Goal: Task Accomplishment & Management: Manage account settings

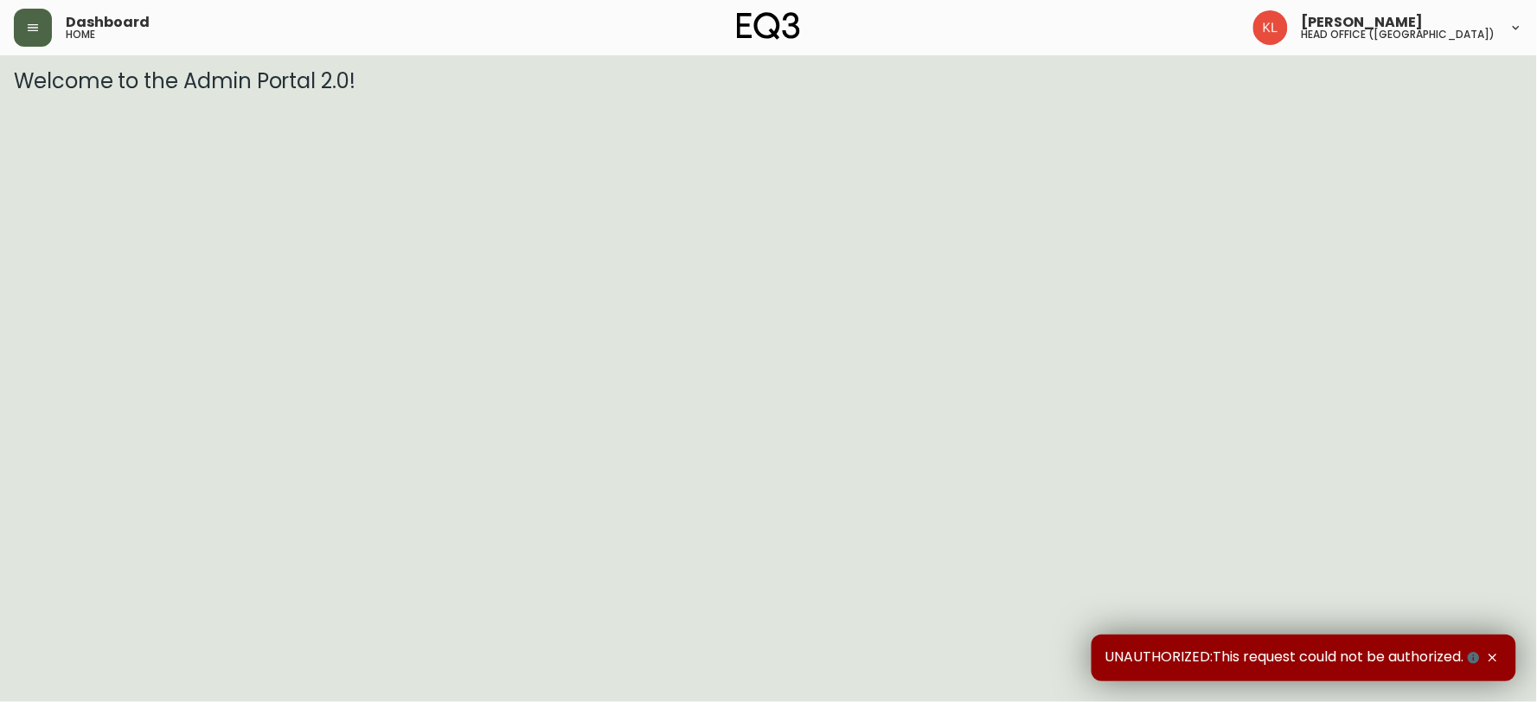
click at [39, 17] on button "button" at bounding box center [33, 28] width 38 height 38
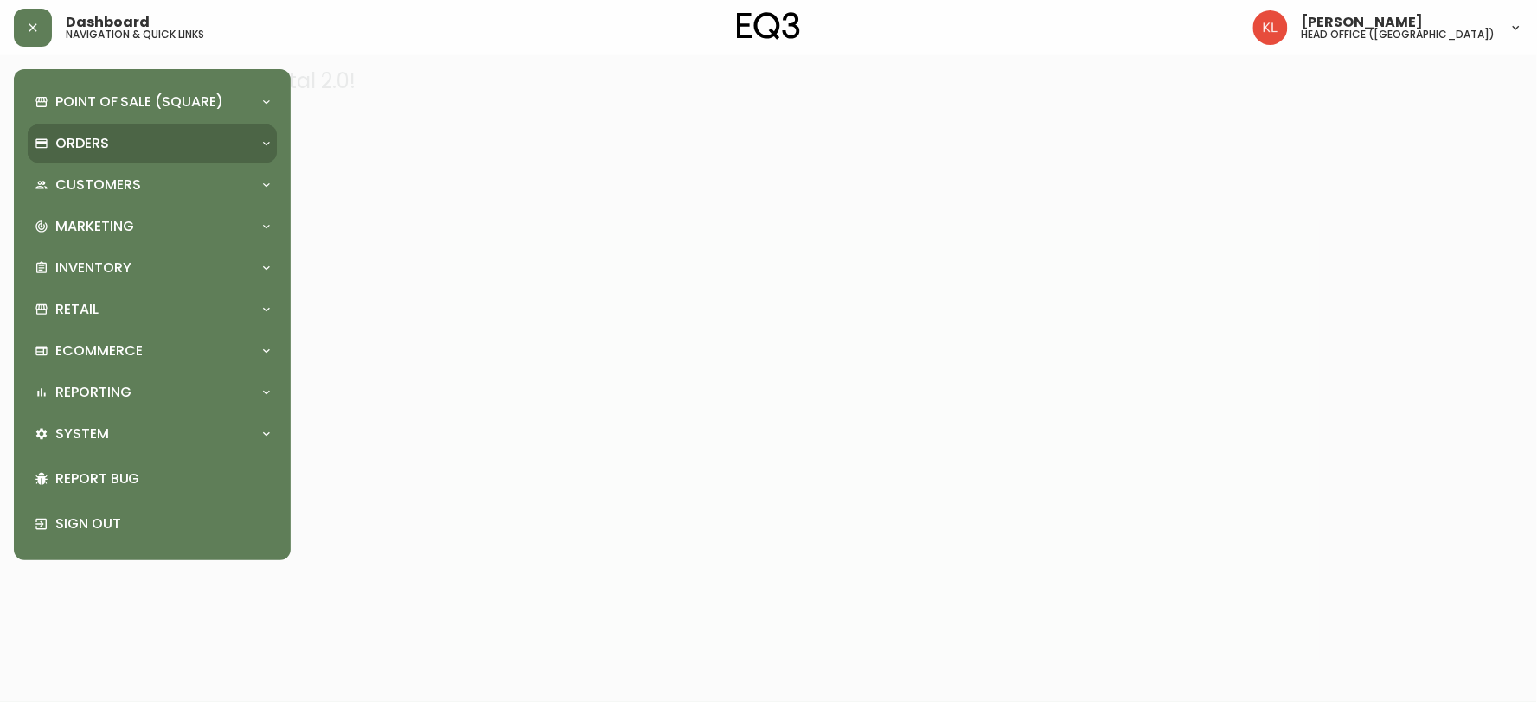
drag, startPoint x: 96, startPoint y: 148, endPoint x: 279, endPoint y: 190, distance: 187.4
click at [95, 148] on p "Orders" at bounding box center [82, 143] width 54 height 19
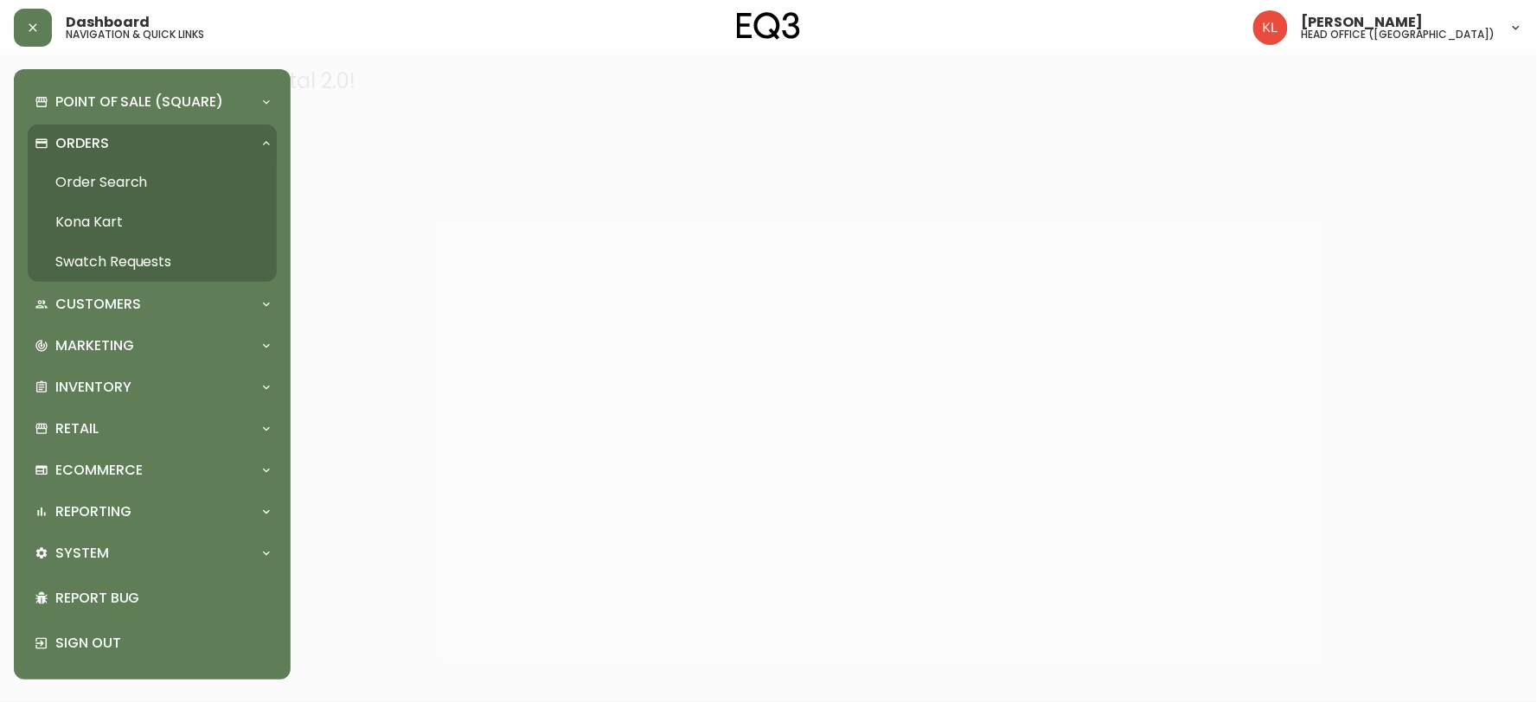
click at [143, 183] on link "Order Search" at bounding box center [152, 183] width 249 height 40
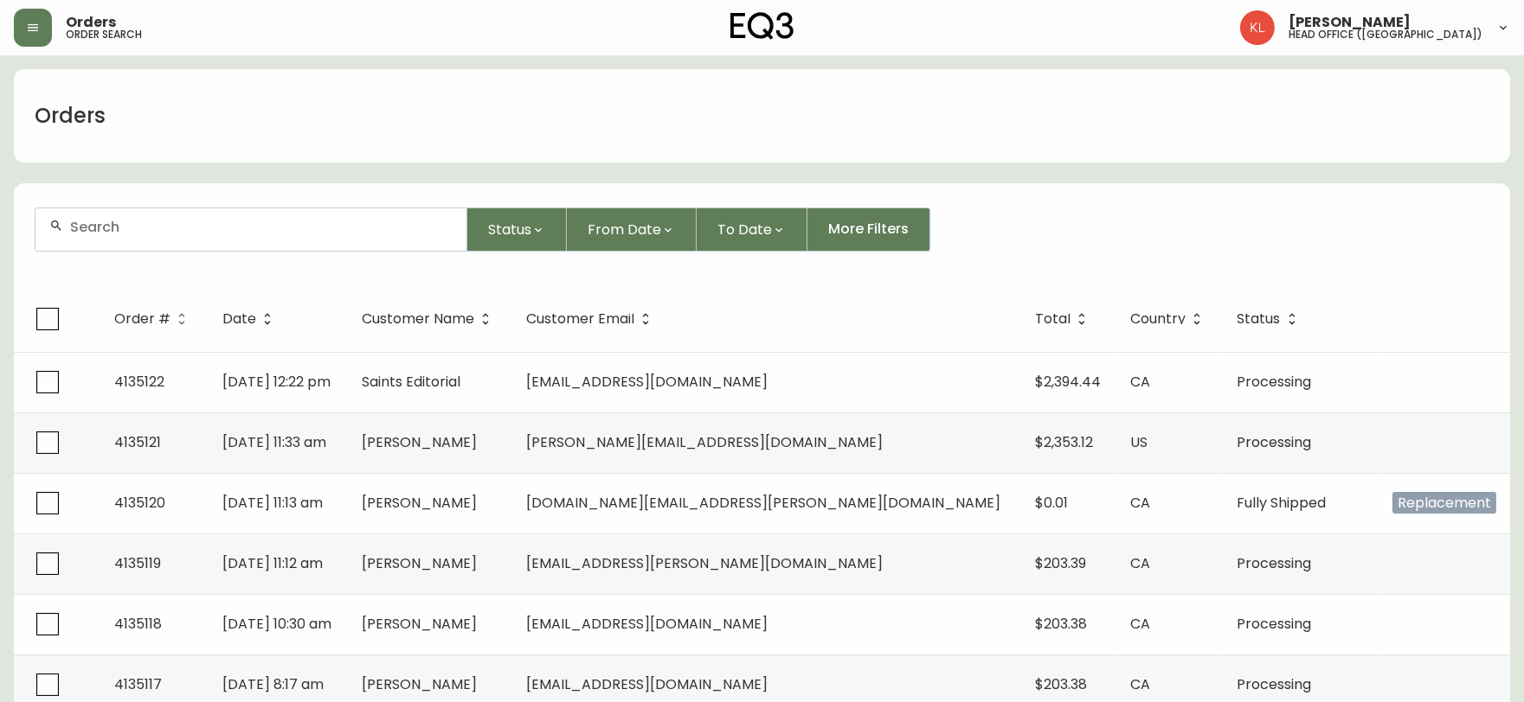
click at [182, 228] on input "text" at bounding box center [261, 227] width 382 height 16
paste input "4133231"
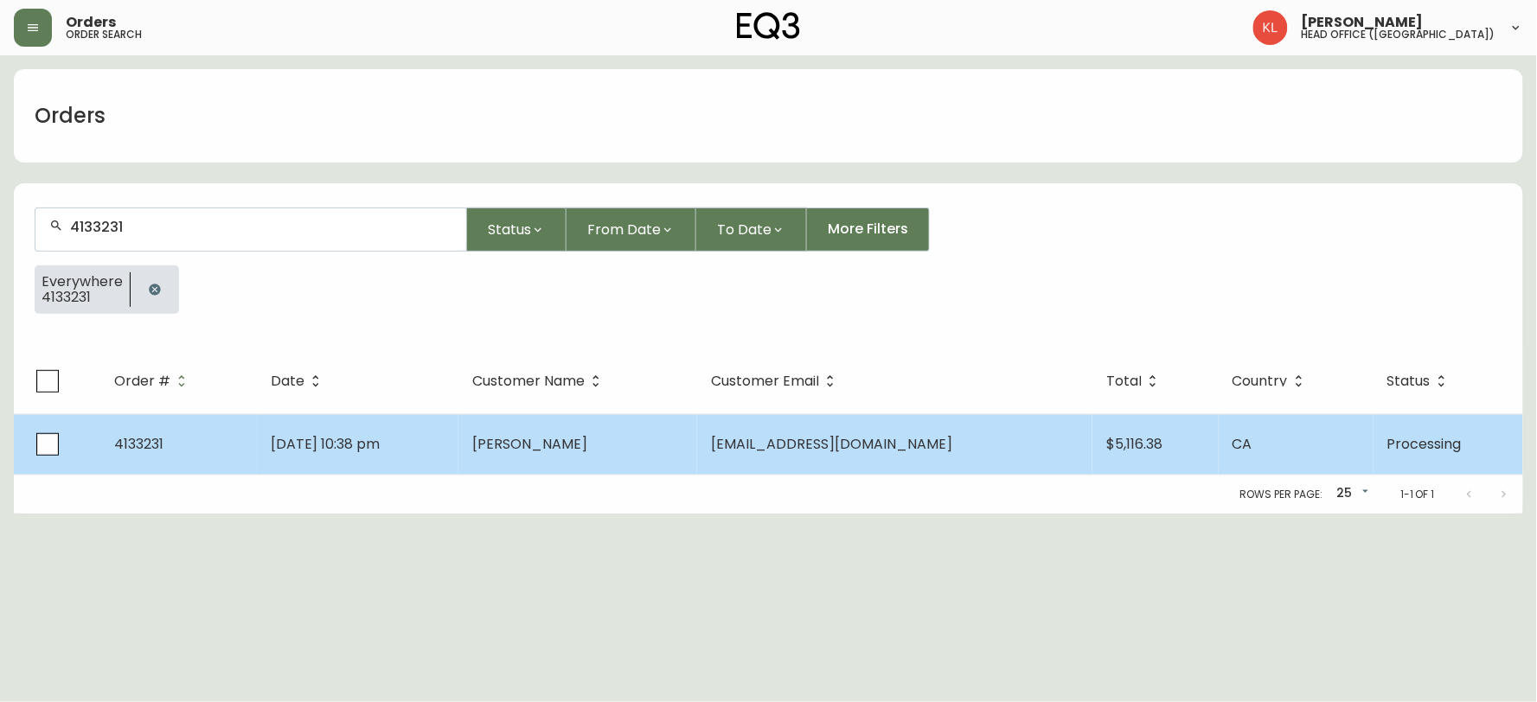
type input "4133231"
click at [381, 442] on span "[DATE] 10:38 pm" at bounding box center [326, 444] width 110 height 20
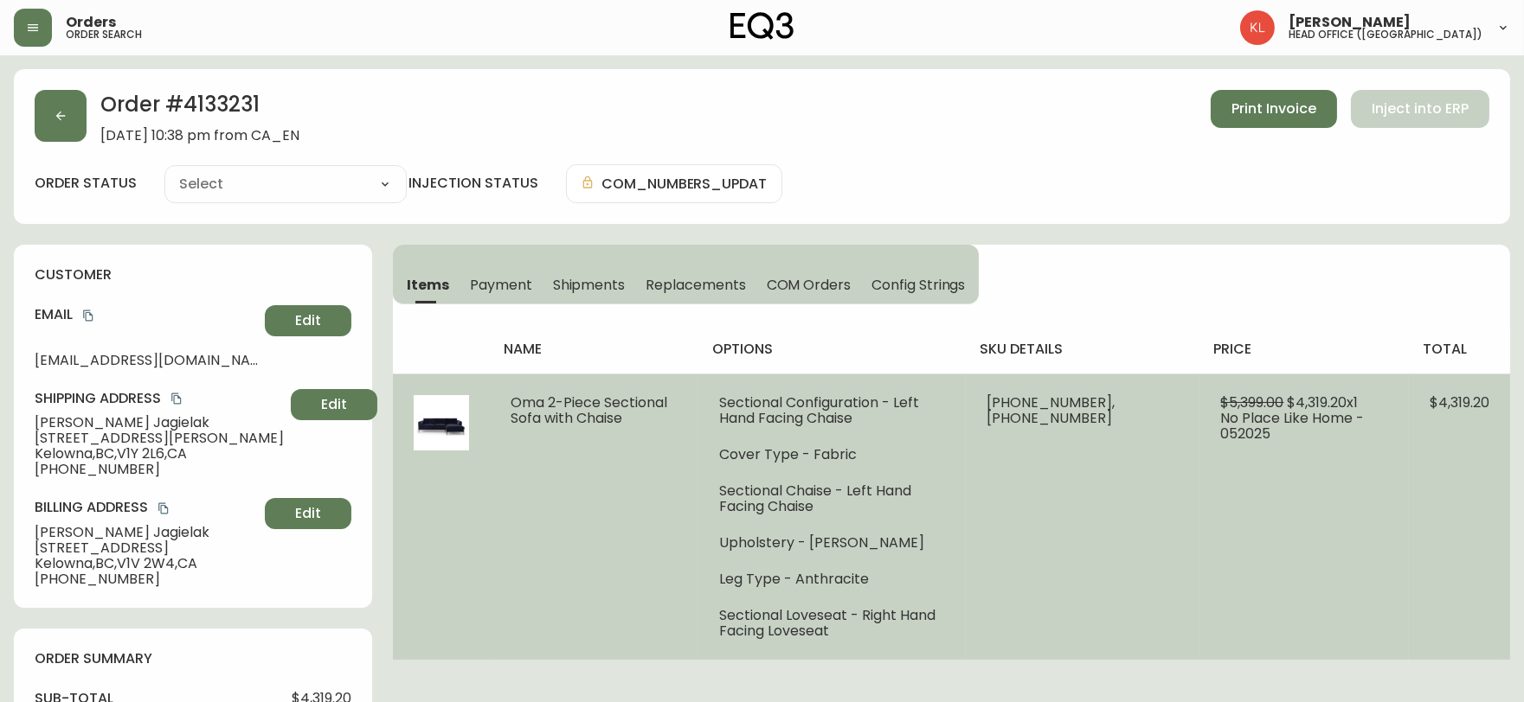
type input "Processing"
select select "PROCESSING"
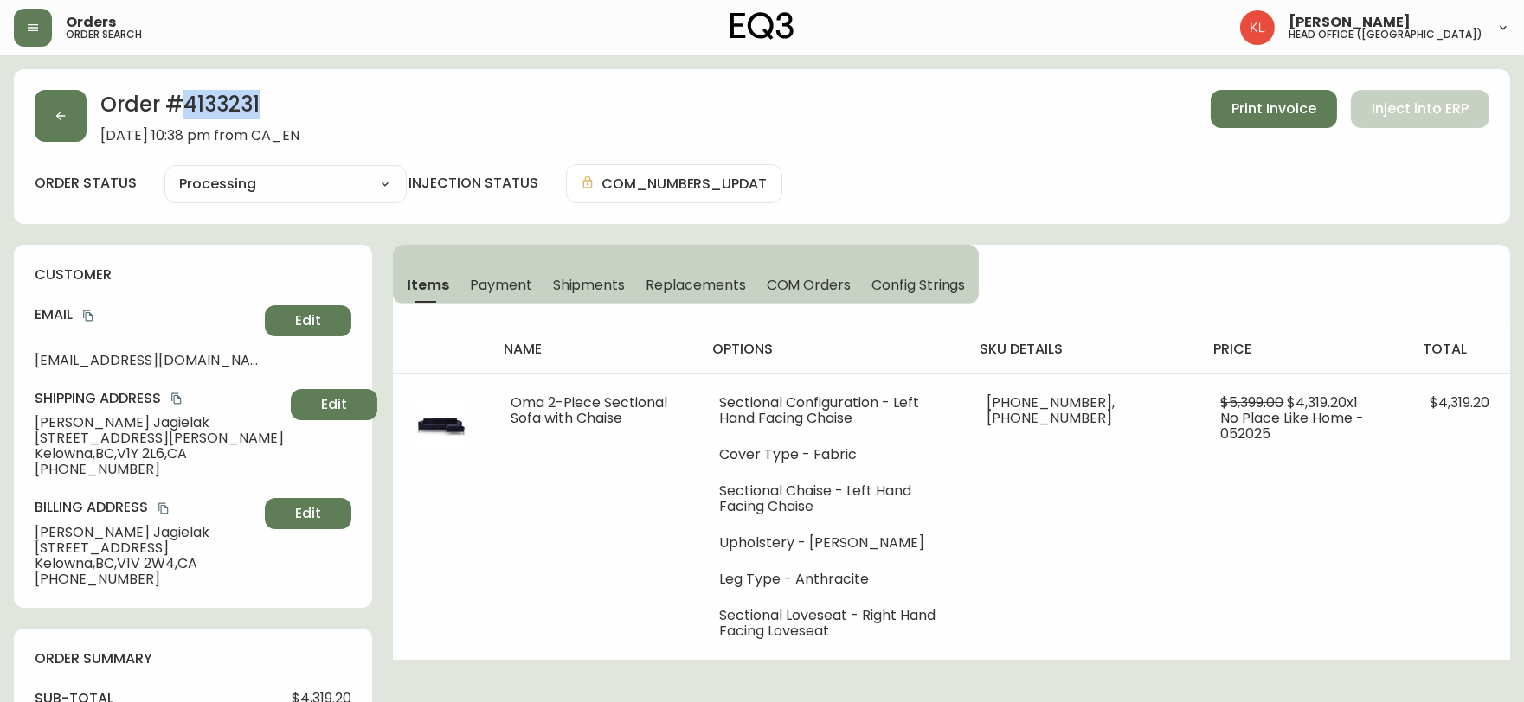
drag, startPoint x: 287, startPoint y: 108, endPoint x: 187, endPoint y: 112, distance: 100.4
click at [187, 112] on h2 "Order # 4133231" at bounding box center [199, 109] width 199 height 38
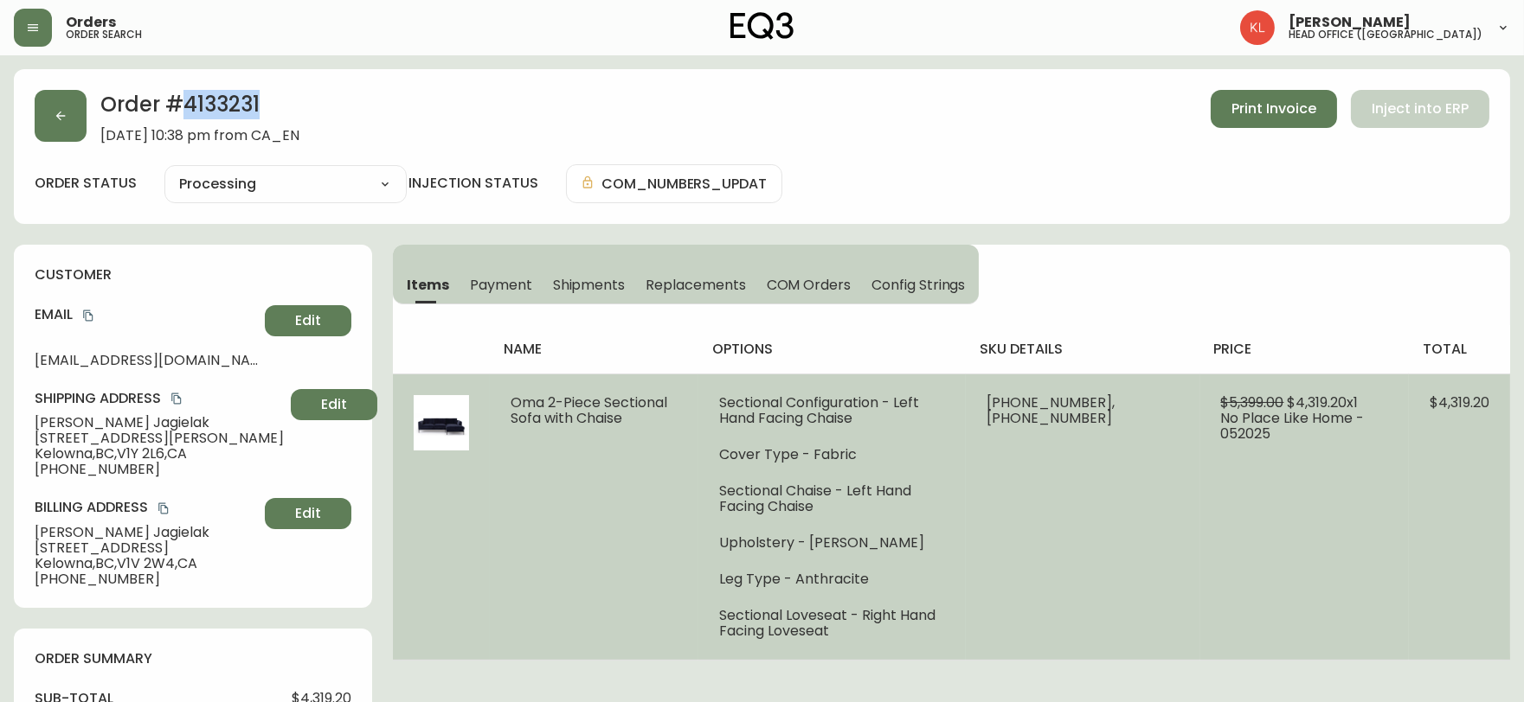
copy h2 "4133231"
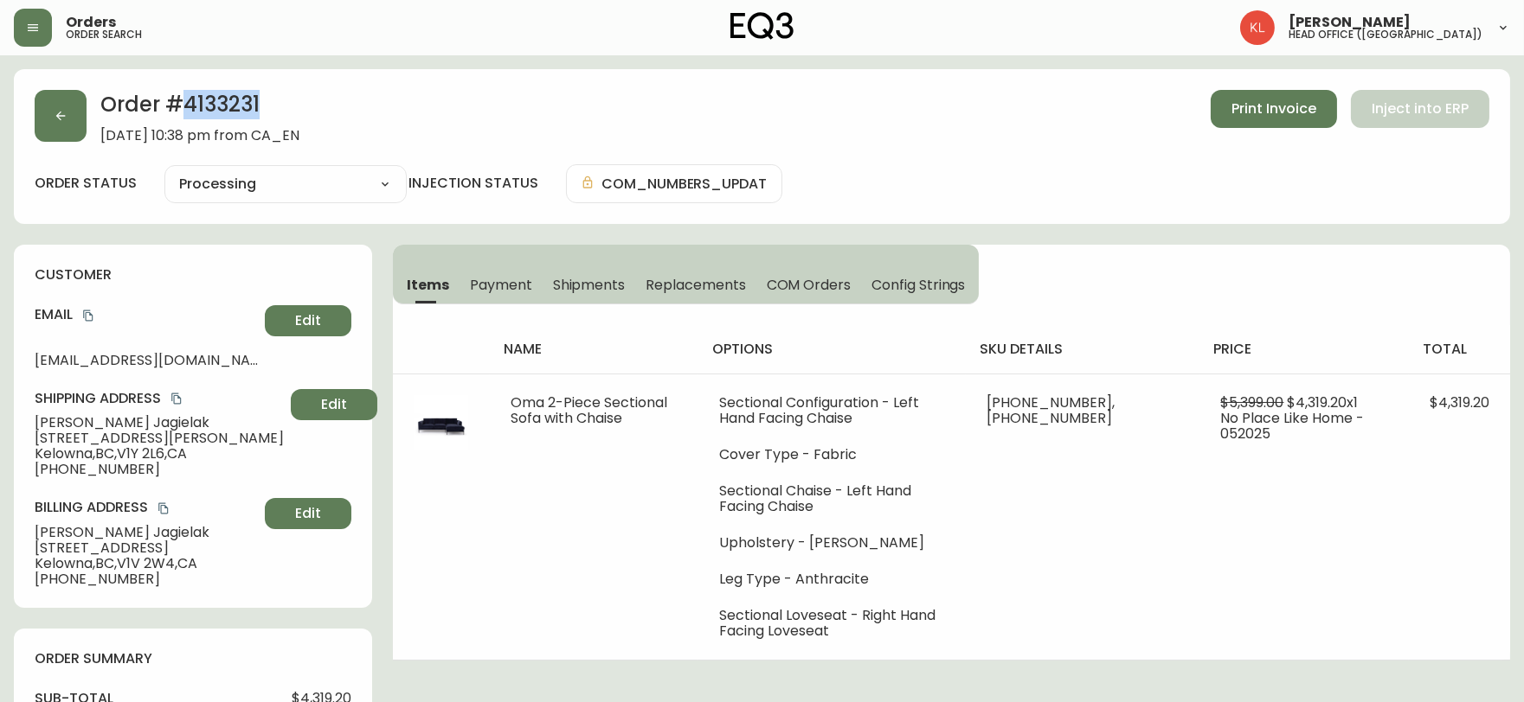
drag, startPoint x: 483, startPoint y: 85, endPoint x: 496, endPoint y: 91, distance: 14.3
click at [483, 85] on div "Order # 4133231 [DATE] 10:38 pm from CA_EN Print Invoice Inject into ERP order …" at bounding box center [762, 146] width 1496 height 155
click at [59, 125] on button "button" at bounding box center [61, 116] width 52 height 52
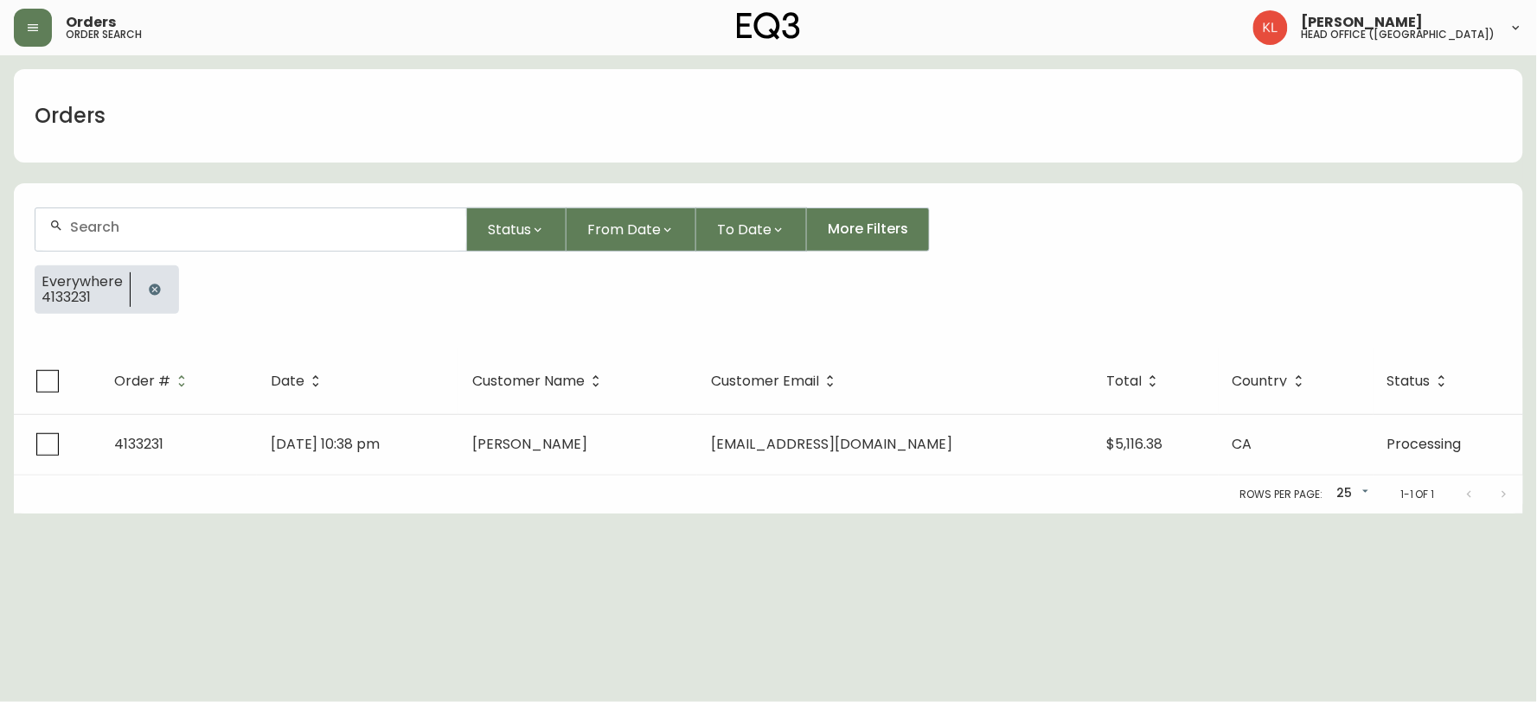
click at [148, 283] on icon "button" at bounding box center [155, 290] width 14 height 14
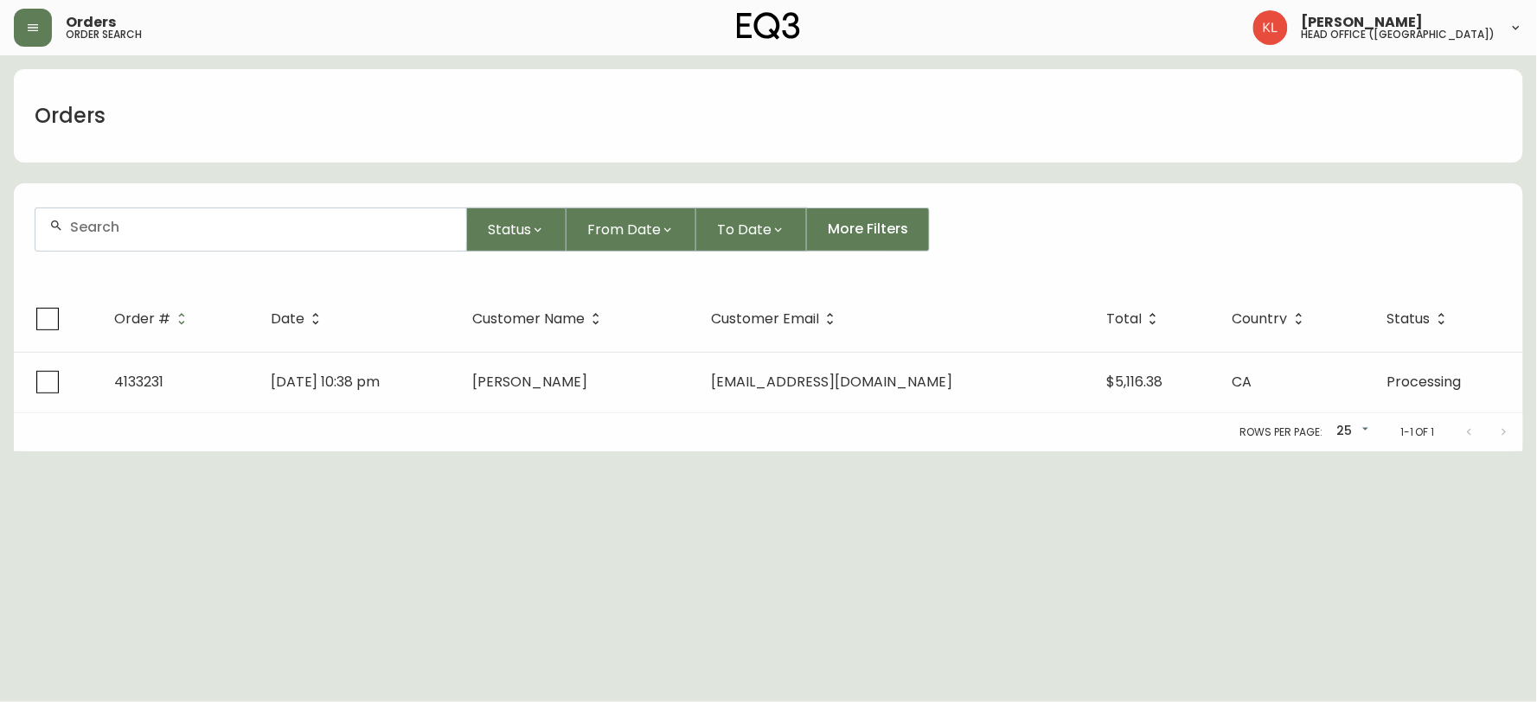
click at [174, 213] on div at bounding box center [250, 229] width 431 height 42
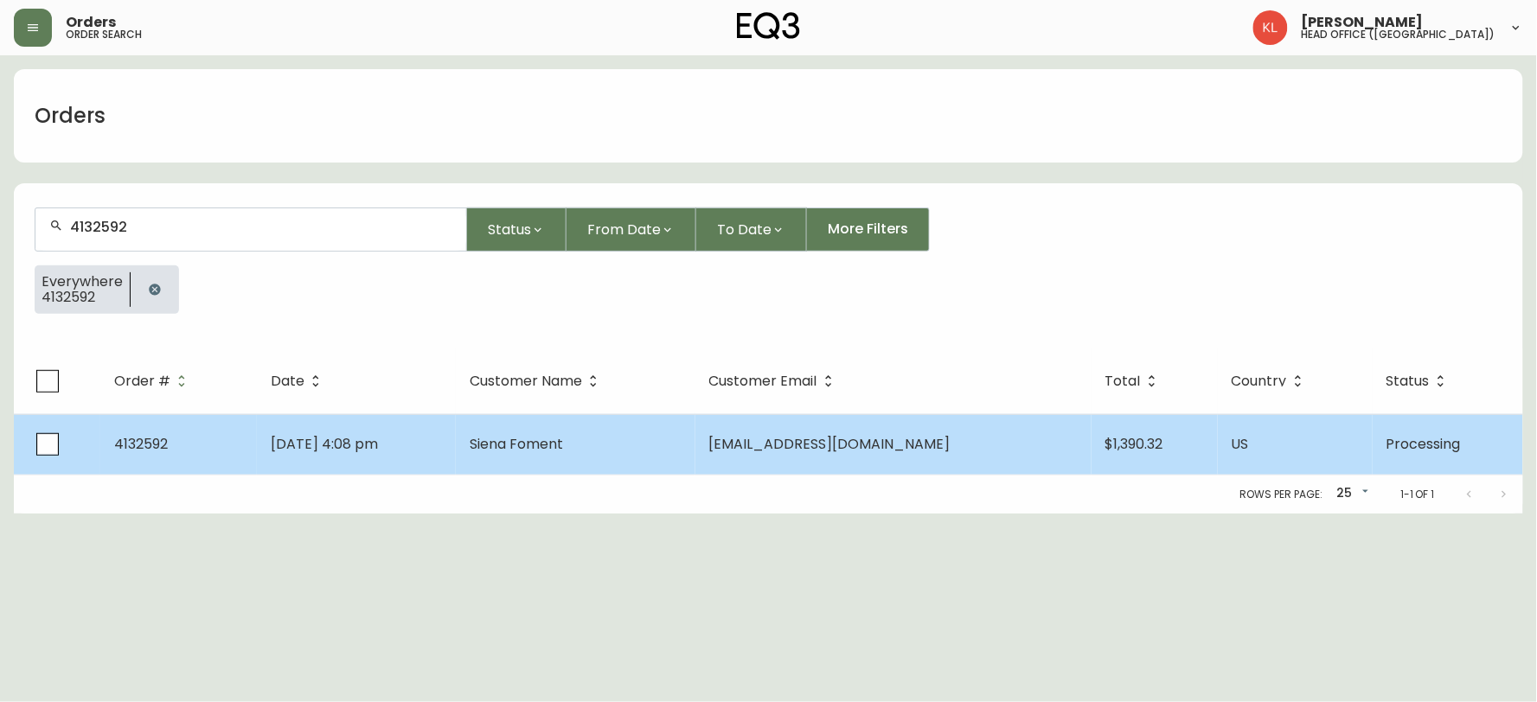
type input "4132592"
click at [456, 459] on td "[DATE] 4:08 pm" at bounding box center [356, 444] width 199 height 61
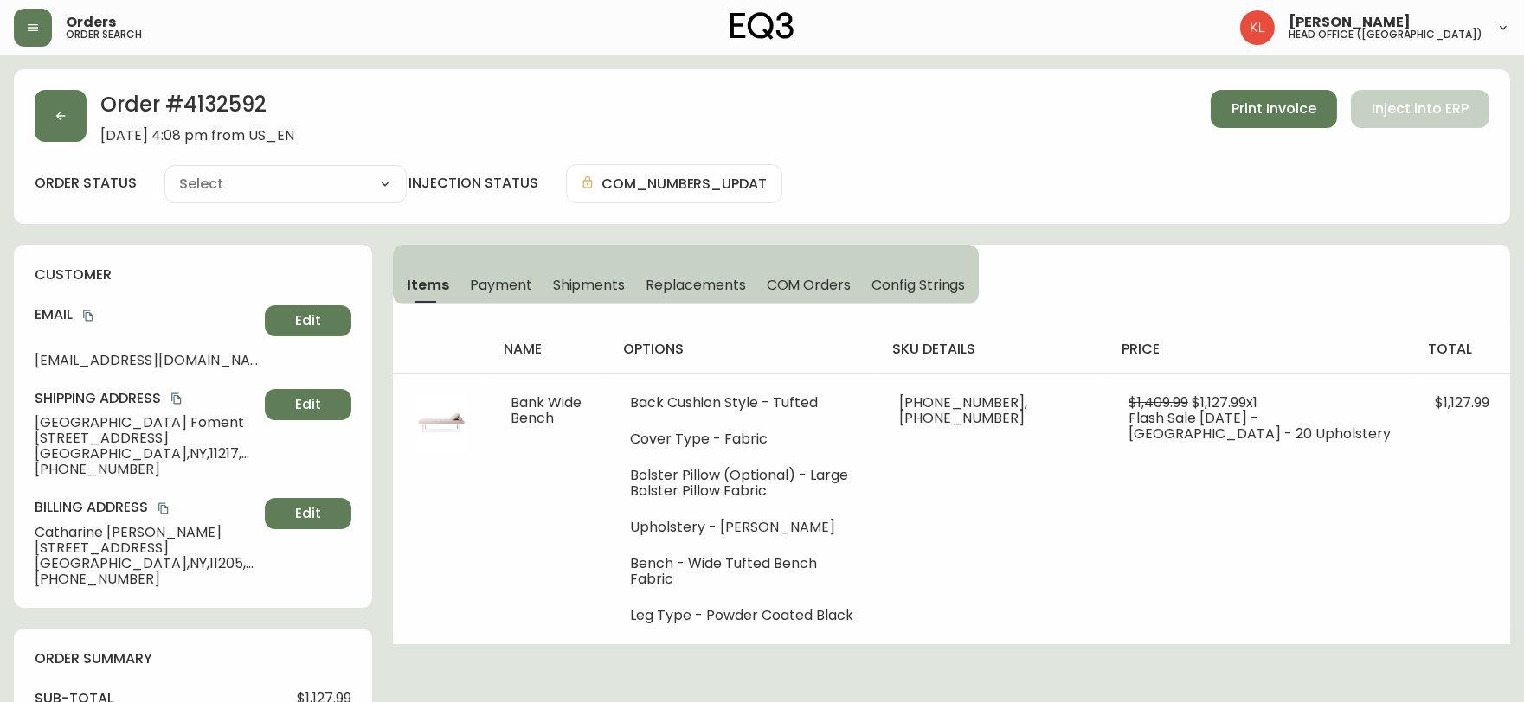
type input "Processing"
select select "PROCESSING"
click at [578, 284] on span "Shipments" at bounding box center [589, 285] width 73 height 18
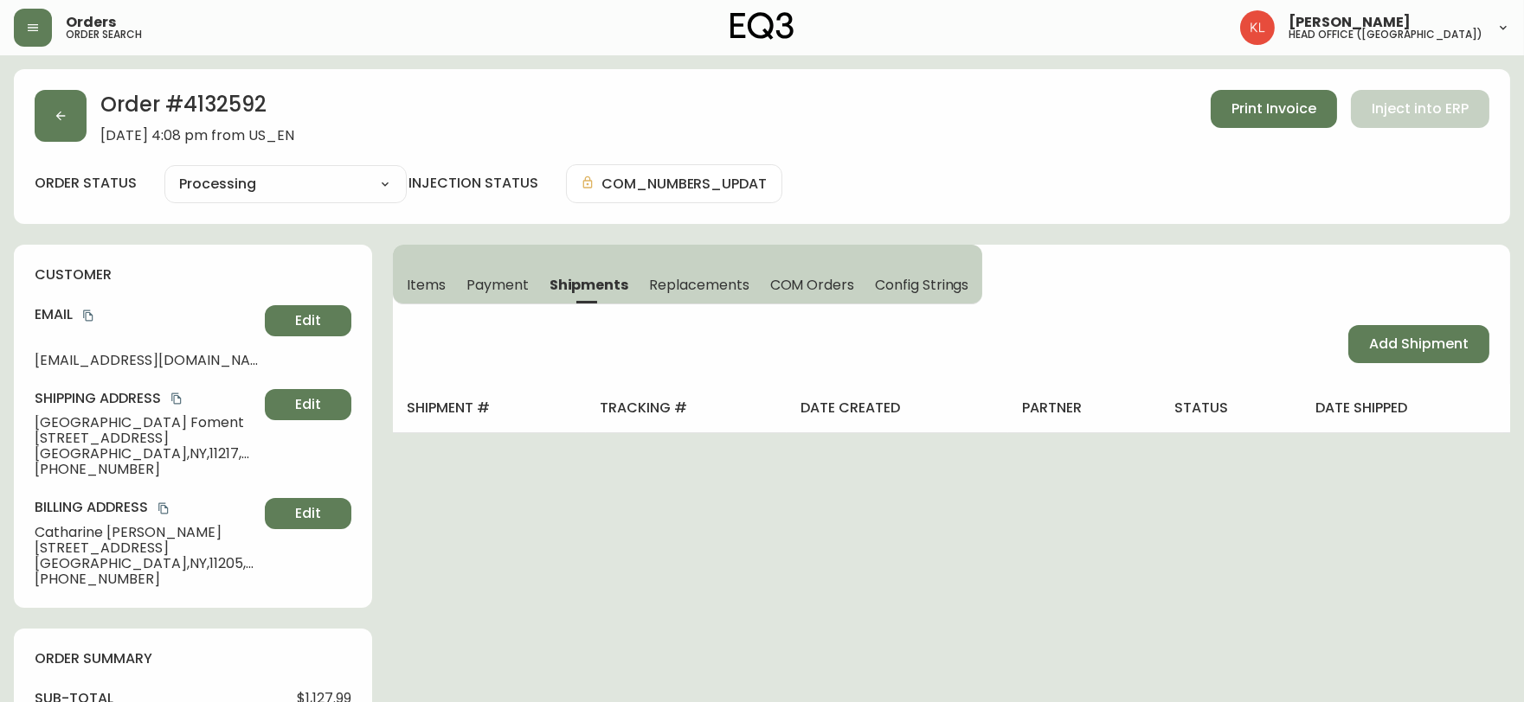
click at [401, 279] on button "Items" at bounding box center [424, 285] width 63 height 38
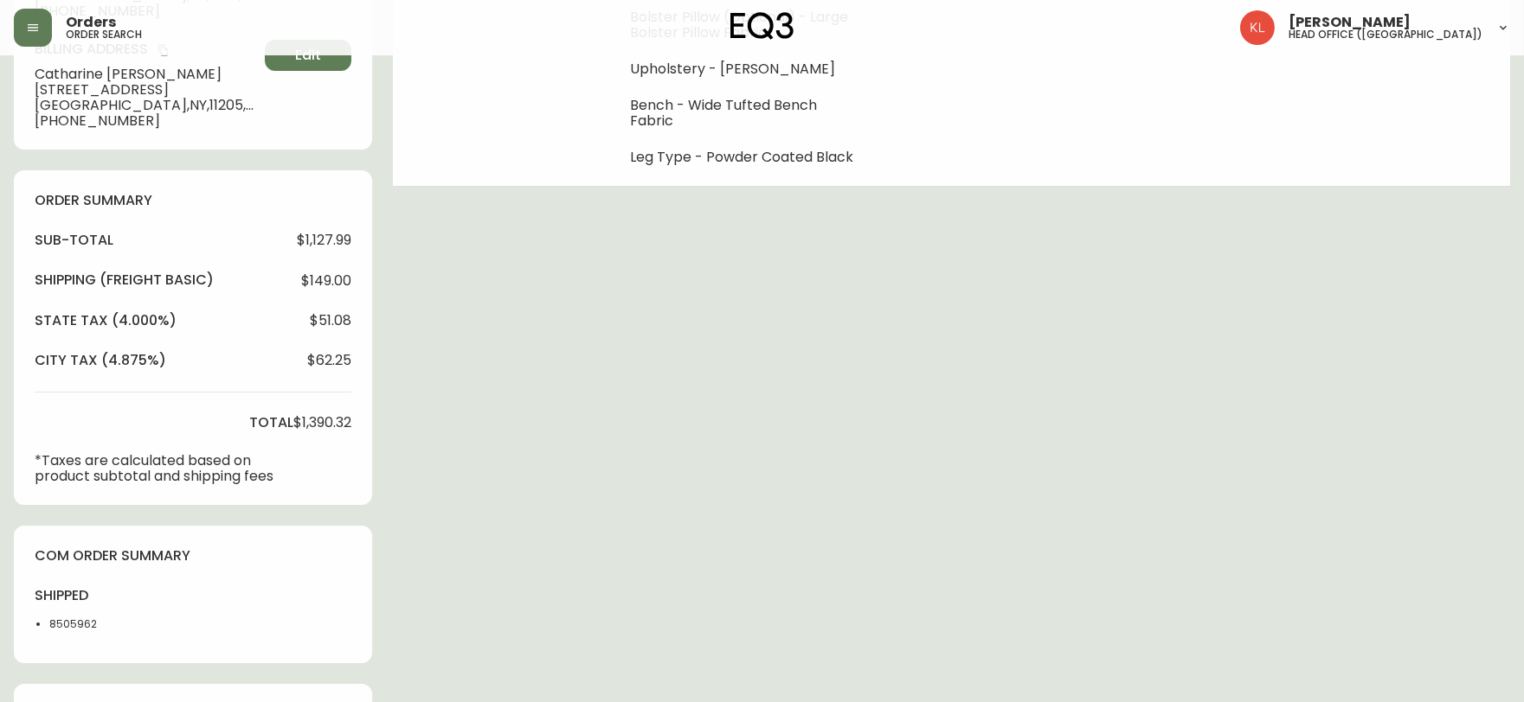
scroll to position [480, 0]
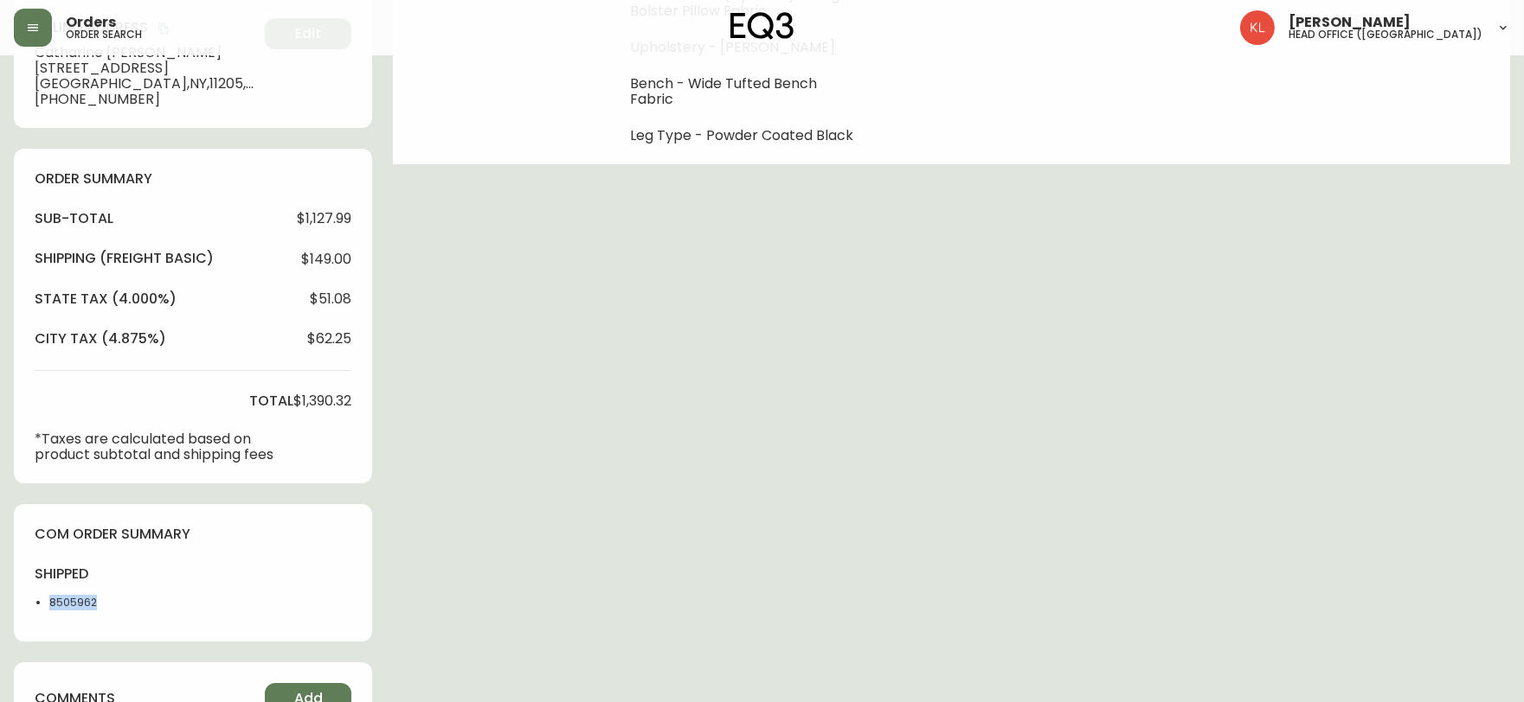
drag, startPoint x: 106, startPoint y: 606, endPoint x: 0, endPoint y: 598, distance: 105.8
click at [0, 598] on main "Order # 4132592 [DATE] 4:08 pm from US_EN Print Invoice Inject into ERP order s…" at bounding box center [762, 459] width 1524 height 1769
copy li "8505962"
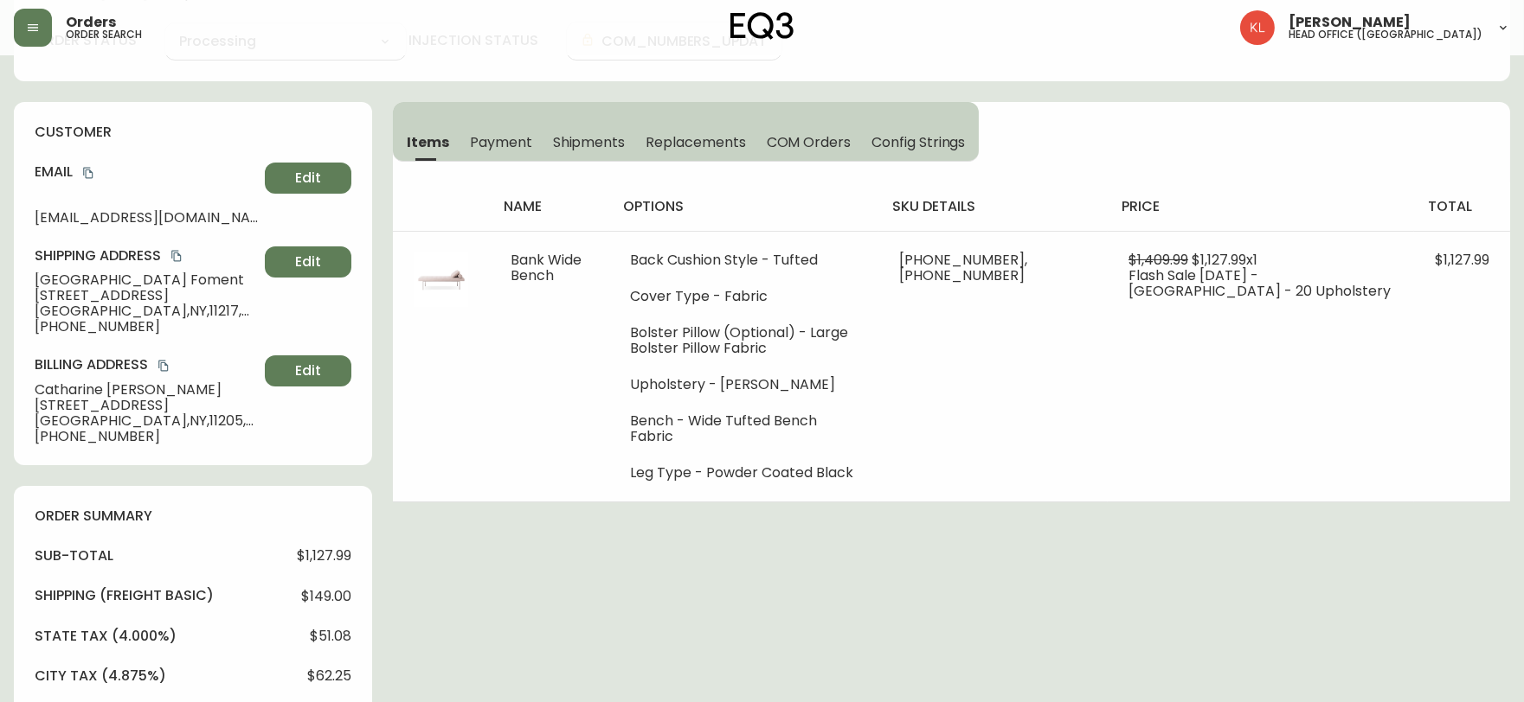
scroll to position [0, 0]
